Goal: Navigation & Orientation: Find specific page/section

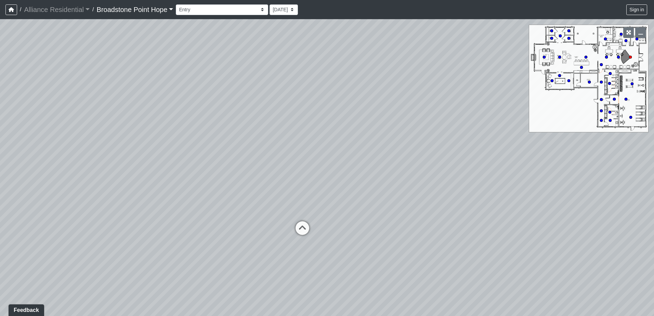
drag, startPoint x: 357, startPoint y: 143, endPoint x: 309, endPoint y: 126, distance: 50.5
click at [309, 126] on div "Loading... Leasing Desks 1 Loading... Breakroom 1 Loading... Leasing Office 1" at bounding box center [327, 167] width 654 height 297
click at [305, 228] on icon at bounding box center [302, 231] width 21 height 21
drag, startPoint x: 198, startPoint y: 161, endPoint x: 392, endPoint y: 234, distance: 207.5
click at [392, 234] on div "Loading... Leasing Desks 1 Loading... Breakroom 1 Loading... Leasing Office 1 L…" at bounding box center [327, 167] width 654 height 297
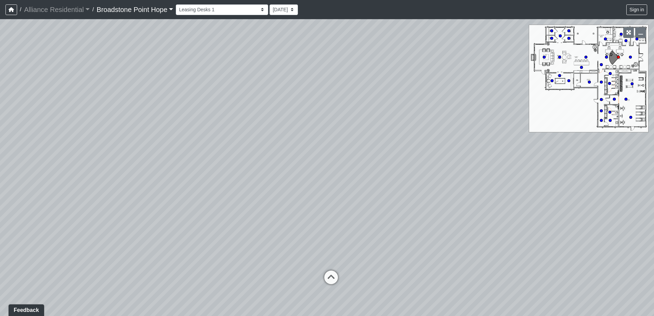
drag, startPoint x: 385, startPoint y: 133, endPoint x: 234, endPoint y: 90, distance: 156.2
click at [234, 90] on div "Loading... Leasing Desks 1 Loading... Breakroom 1 Loading... Leasing Office 1 L…" at bounding box center [327, 167] width 654 height 297
drag, startPoint x: 448, startPoint y: 210, endPoint x: 219, endPoint y: 169, distance: 232.8
click at [219, 169] on div "Loading... Leasing Desks 1 Loading... Breakroom 1 Loading... Leasing Office 1 L…" at bounding box center [327, 167] width 654 height 297
drag, startPoint x: 456, startPoint y: 175, endPoint x: 188, endPoint y: 175, distance: 267.6
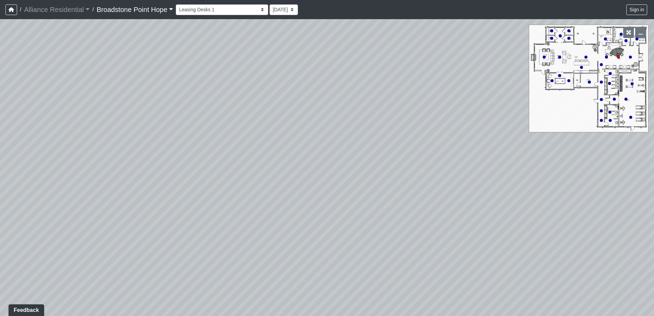
click at [205, 175] on div "Loading... Leasing Desks 1 Loading... Breakroom 1 Loading... Leasing Office 1 L…" at bounding box center [327, 167] width 654 height 297
drag, startPoint x: 398, startPoint y: 172, endPoint x: 232, endPoint y: 171, distance: 165.8
click at [308, 172] on div "Loading... Leasing Desks 1 Loading... Breakroom 1 Loading... Leasing Office 1 L…" at bounding box center [327, 167] width 654 height 297
drag, startPoint x: 342, startPoint y: 163, endPoint x: 58, endPoint y: 169, distance: 283.8
click at [141, 165] on div "Loading... Leasing Desks 1 Loading... Breakroom 1 Loading... Leasing Office 1 L…" at bounding box center [327, 167] width 654 height 297
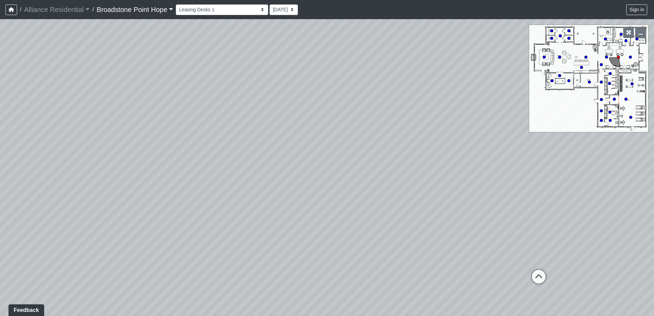
drag, startPoint x: 342, startPoint y: 166, endPoint x: 163, endPoint y: 168, distance: 179.1
click at [191, 168] on div "Loading... Leasing Desks 1 Loading... Breakroom 1 Loading... Leasing Office 1 L…" at bounding box center [327, 167] width 654 height 297
drag, startPoint x: 230, startPoint y: 149, endPoint x: 407, endPoint y: 198, distance: 183.8
click at [407, 198] on div "Loading... Leasing Desks 1 Loading... Breakroom 1 Loading... Leasing Office 1 L…" at bounding box center [327, 167] width 654 height 297
click at [102, 63] on div "Loading... Leasing Desks 1 Loading... Breakroom 1 Loading... Leasing Office 1 L…" at bounding box center [327, 167] width 654 height 297
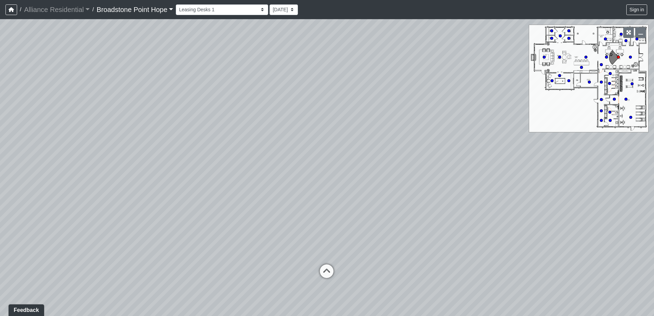
drag, startPoint x: 50, startPoint y: 4, endPoint x: 215, endPoint y: 63, distance: 175.5
click at [215, 63] on div "Loading... Leasing Desks 1 Loading... Breakroom 1 Loading... Leasing Office 1 L…" at bounding box center [327, 167] width 654 height 297
click at [438, 38] on div "Loading... Leasing Desks 1 Loading... Breakroom 1 Loading... Leasing Office 1 L…" at bounding box center [327, 167] width 654 height 297
click at [322, 278] on icon at bounding box center [326, 280] width 21 height 21
click at [330, 233] on icon at bounding box center [326, 236] width 21 height 21
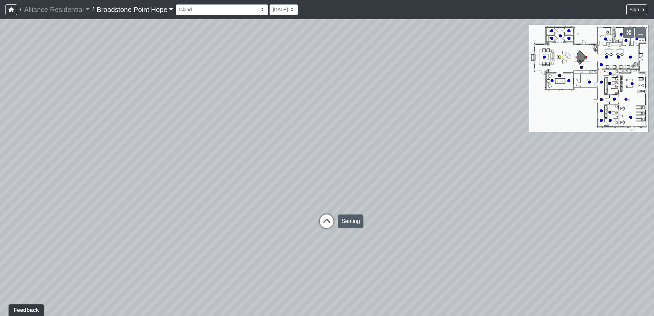
click at [329, 220] on icon at bounding box center [326, 224] width 21 height 21
drag, startPoint x: 219, startPoint y: 190, endPoint x: 342, endPoint y: 185, distance: 123.5
click at [320, 184] on div "Loading... Leasing Desks 1 Loading... Breakroom 1 Loading... Leasing Office 1 L…" at bounding box center [327, 167] width 654 height 297
drag, startPoint x: 208, startPoint y: 176, endPoint x: 414, endPoint y: 167, distance: 205.6
click at [370, 168] on div "Loading... Leasing Desks 1 Loading... Breakroom 1 Loading... Leasing Office 1 L…" at bounding box center [327, 167] width 654 height 297
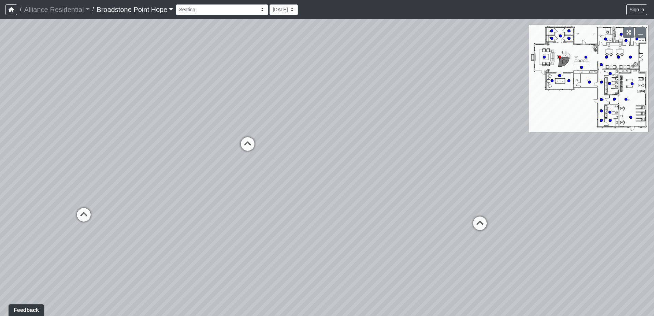
drag, startPoint x: 246, startPoint y: 190, endPoint x: 352, endPoint y: 190, distance: 106.0
click at [333, 187] on div "Loading... Leasing Desks 1 Loading... Breakroom 1 Loading... Leasing Office 1 L…" at bounding box center [327, 167] width 654 height 297
drag, startPoint x: 217, startPoint y: 195, endPoint x: 295, endPoint y: 189, distance: 78.5
click at [295, 189] on div "Loading... Leasing Desks 1 Loading... Breakroom 1 Loading... Leasing Office 1 L…" at bounding box center [327, 167] width 654 height 297
drag, startPoint x: 224, startPoint y: 193, endPoint x: 318, endPoint y: 186, distance: 94.3
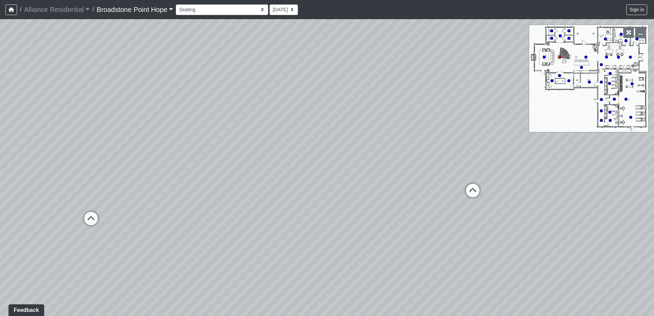
click at [294, 186] on div "Loading... Leasing Desks 1 Loading... Breakroom 1 Loading... Leasing Office 1 L…" at bounding box center [327, 167] width 654 height 297
drag, startPoint x: 514, startPoint y: 179, endPoint x: 354, endPoint y: 168, distance: 160.3
click at [355, 168] on div "Loading... Leasing Desks 1 Loading... Breakroom 1 Loading... Leasing Office 1 L…" at bounding box center [327, 167] width 654 height 297
drag, startPoint x: 456, startPoint y: 149, endPoint x: 351, endPoint y: 147, distance: 105.3
click at [351, 147] on div "Loading... Leasing Desks 1 Loading... Breakroom 1 Loading... Leasing Office 1 L…" at bounding box center [327, 167] width 654 height 297
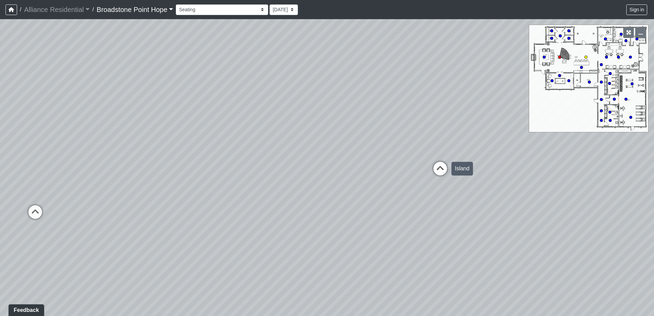
click at [441, 170] on icon at bounding box center [440, 172] width 21 height 21
select select "g4EgQxRBMCMM8UhMmxdv3J"
drag, startPoint x: 439, startPoint y: 154, endPoint x: 433, endPoint y: 153, distance: 6.5
click at [433, 153] on div "Loading... Leasing Desks 1 Loading... Breakroom 1 Loading... Leasing Office 1 L…" at bounding box center [327, 167] width 654 height 297
drag, startPoint x: 425, startPoint y: 154, endPoint x: 383, endPoint y: 153, distance: 42.4
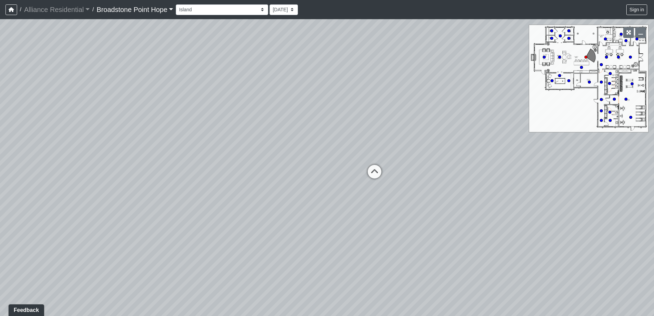
click at [383, 153] on div "Loading... Leasing Desks 1 Loading... Breakroom 1 Loading... Leasing Office 1 L…" at bounding box center [327, 167] width 654 height 297
drag, startPoint x: 394, startPoint y: 111, endPoint x: 325, endPoint y: 225, distance: 132.7
click at [325, 225] on div "Loading... Leasing Desks 1 Loading... Breakroom 1 Loading... Leasing Office 1 L…" at bounding box center [327, 167] width 654 height 297
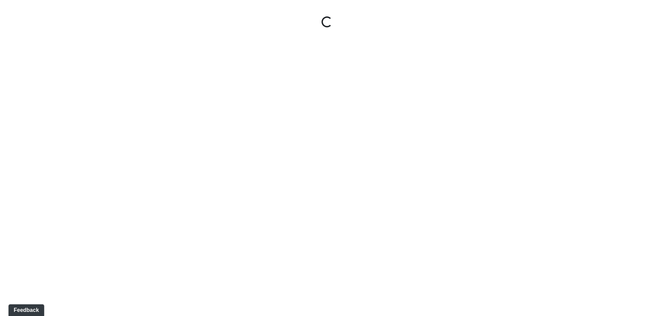
select select "1P4wVwcorfVn2bmoC4dF4X"
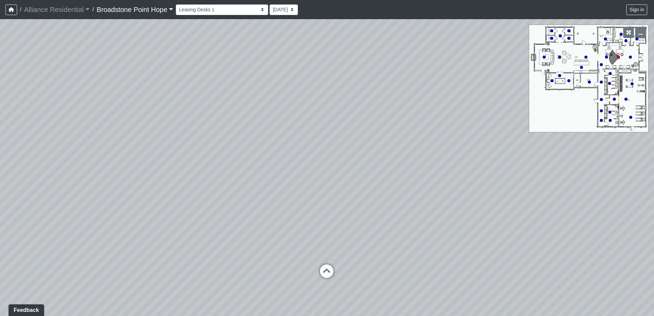
drag, startPoint x: 392, startPoint y: 1, endPoint x: 472, endPoint y: 88, distance: 118.3
click at [472, 88] on div "Loading... Entry Loading... Leasing Desks 2" at bounding box center [327, 167] width 654 height 297
